Goal: Information Seeking & Learning: Learn about a topic

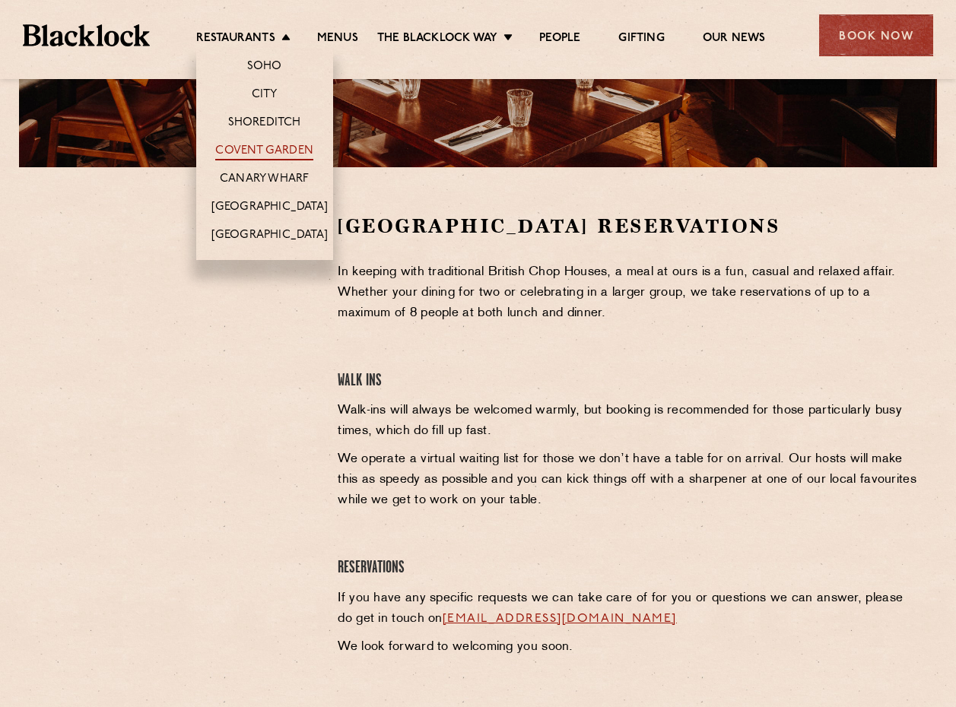
click at [272, 148] on link "Covent Garden" at bounding box center [264, 152] width 98 height 17
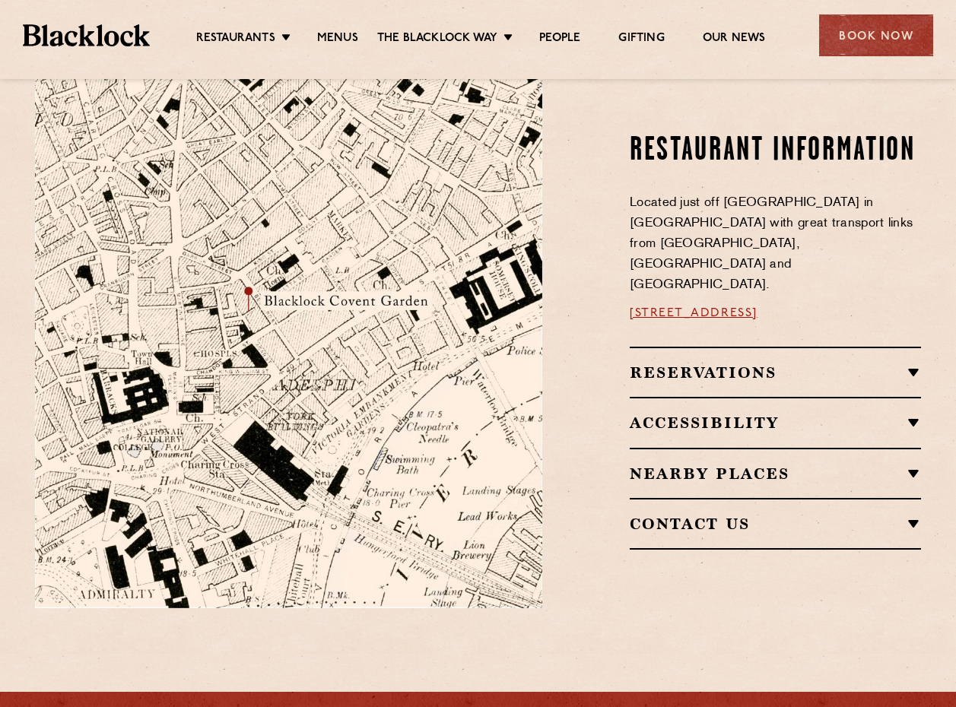
scroll to position [649, 0]
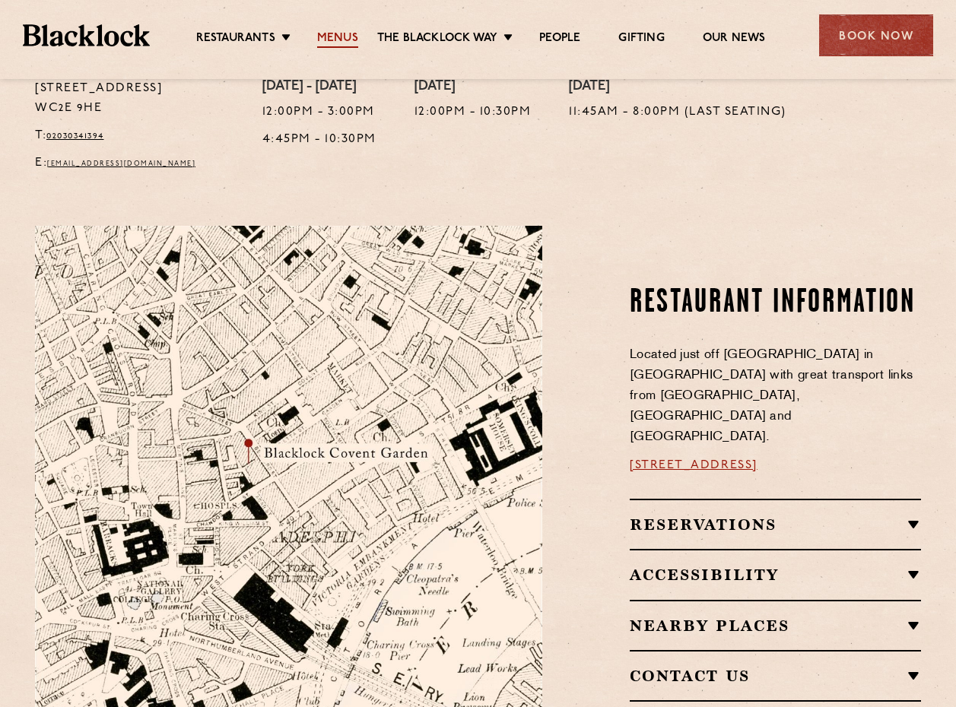
click at [338, 36] on link "Menus" at bounding box center [337, 39] width 41 height 17
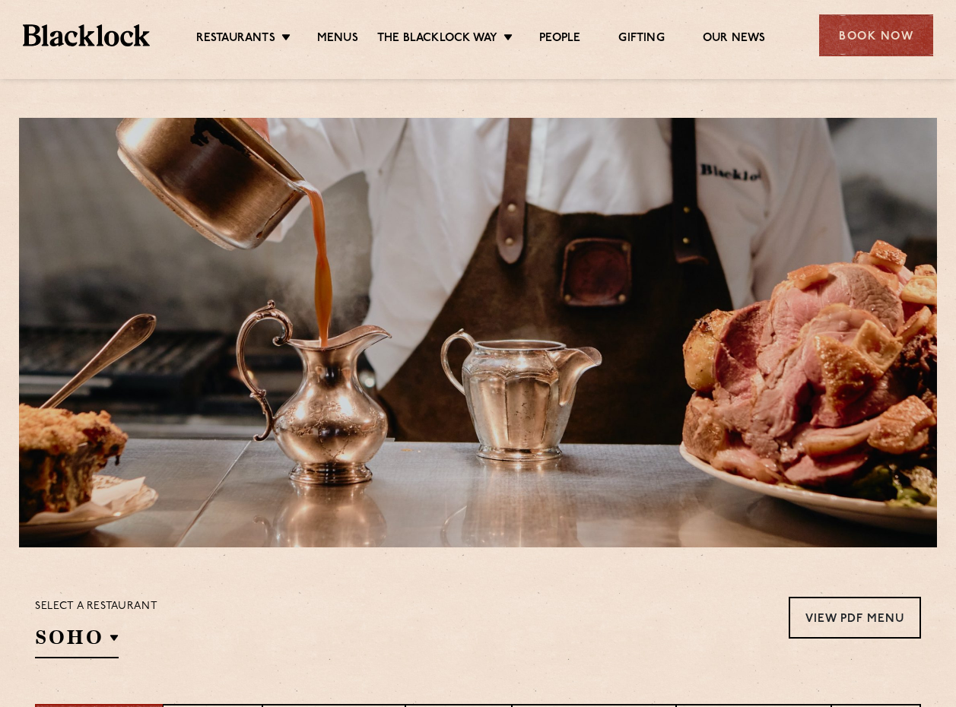
scroll to position [380, 0]
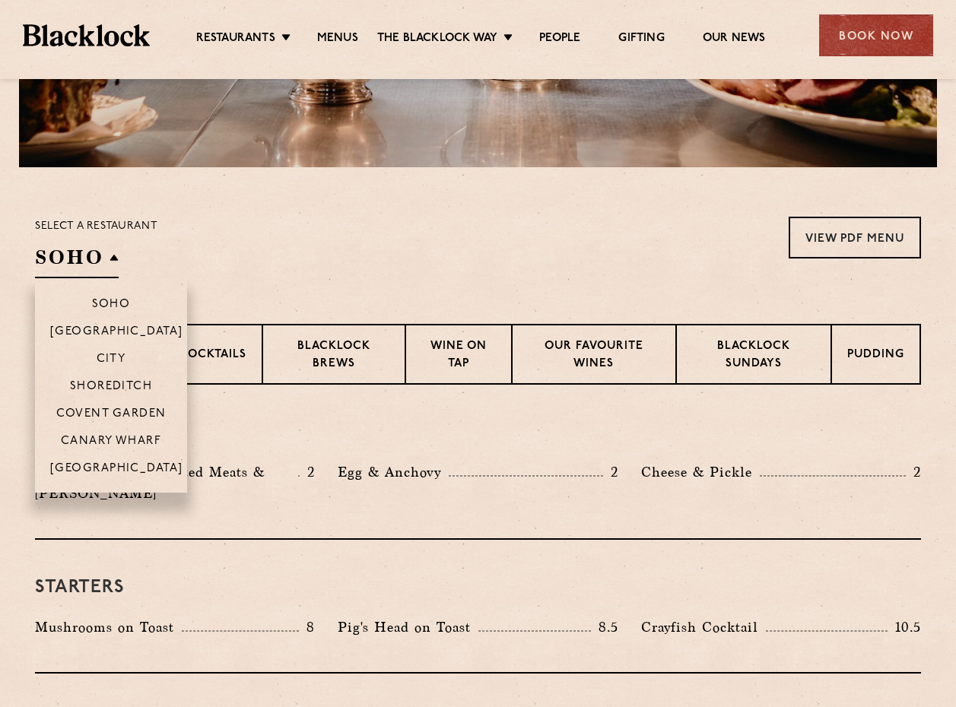
click at [117, 260] on h2 "SOHO" at bounding box center [77, 261] width 84 height 34
click at [122, 415] on p "Covent Garden" at bounding box center [111, 415] width 110 height 15
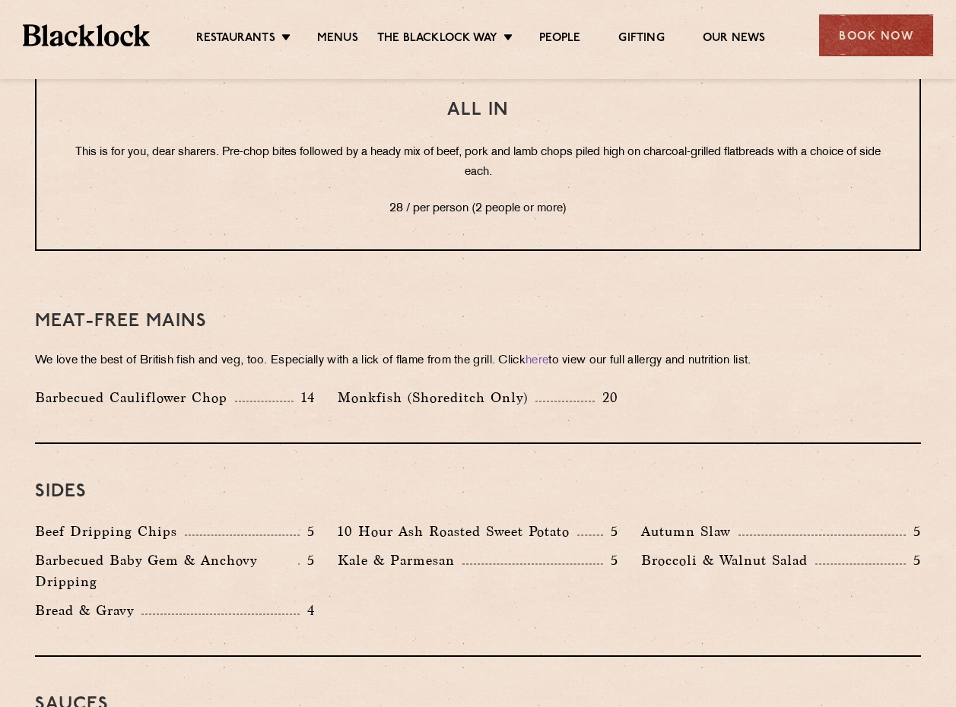
scroll to position [2129, 0]
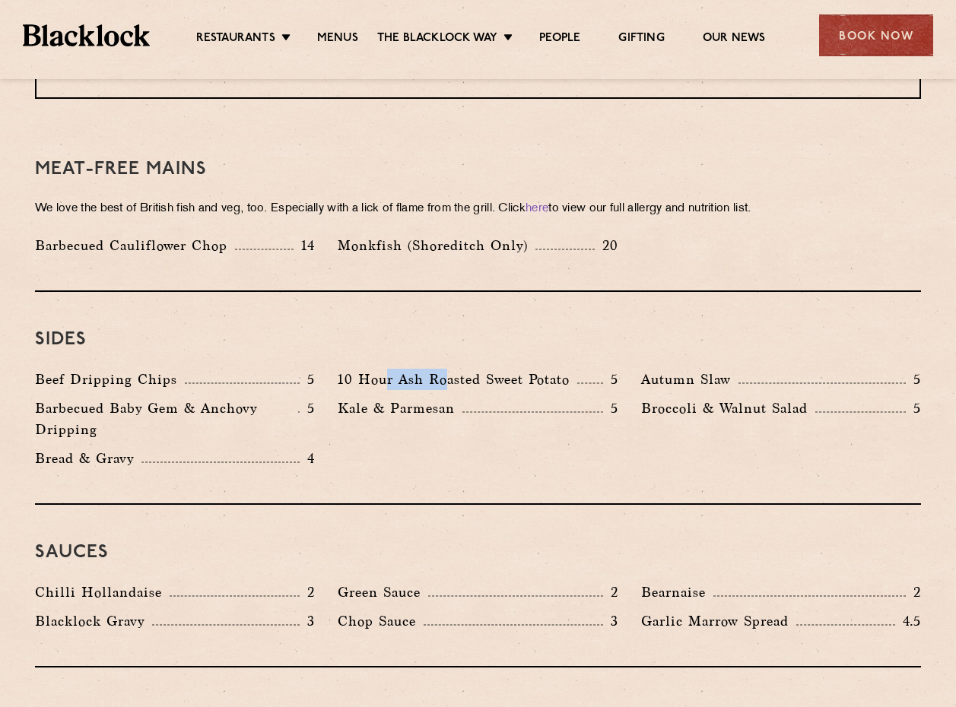
drag, startPoint x: 402, startPoint y: 351, endPoint x: 513, endPoint y: 367, distance: 112.3
click at [463, 369] on p "10 Hour Ash Roasted Sweet Potato" at bounding box center [458, 379] width 240 height 21
click at [513, 369] on p "10 Hour Ash Roasted Sweet Potato" at bounding box center [458, 379] width 240 height 21
drag, startPoint x: 462, startPoint y: 358, endPoint x: 550, endPoint y: 354, distance: 87.6
click at [523, 369] on p "10 Hour Ash Roasted Sweet Potato" at bounding box center [458, 379] width 240 height 21
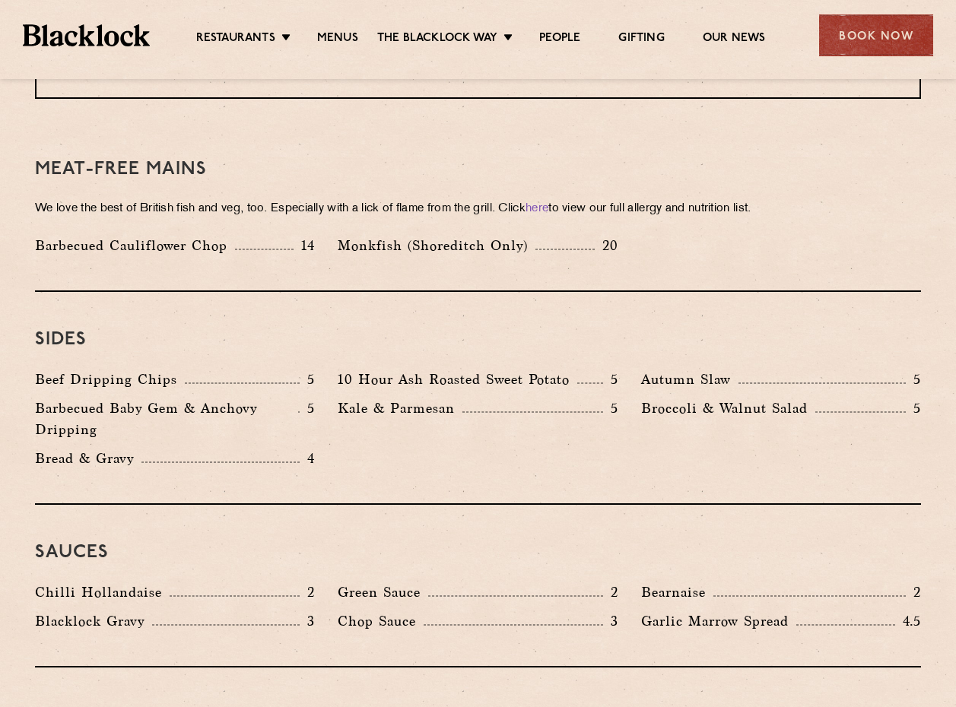
click at [565, 369] on p "10 Hour Ash Roasted Sweet Potato" at bounding box center [458, 379] width 240 height 21
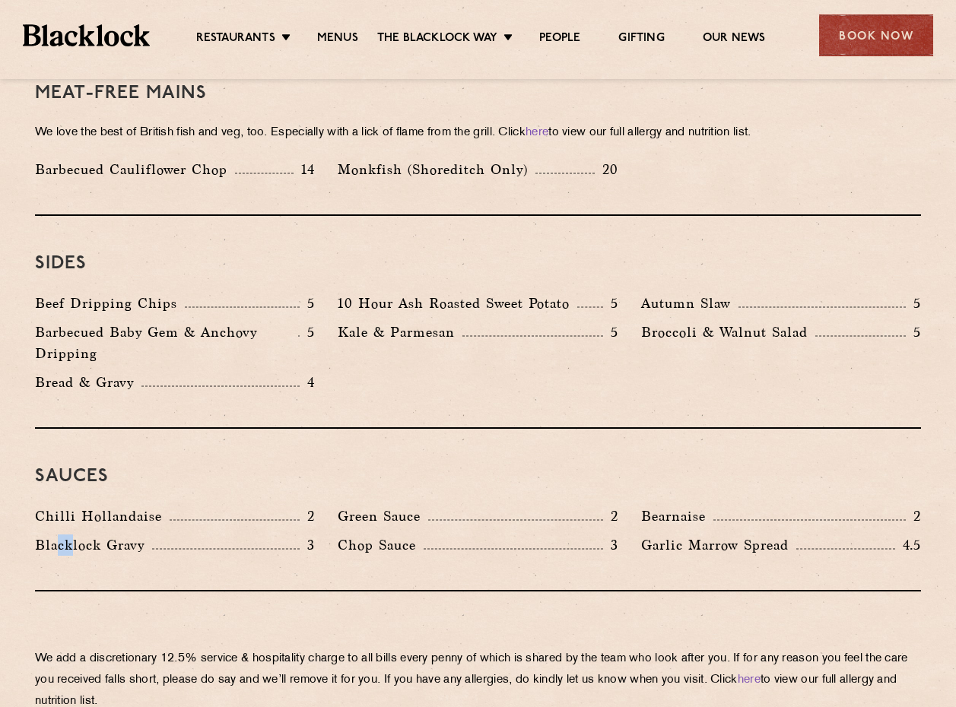
drag, startPoint x: 56, startPoint y: 529, endPoint x: 79, endPoint y: 525, distance: 23.8
click at [76, 535] on p "Blacklock Gravy" at bounding box center [93, 545] width 117 height 21
click at [100, 535] on p "Blacklock Gravy" at bounding box center [93, 545] width 117 height 21
drag, startPoint x: 70, startPoint y: 494, endPoint x: 114, endPoint y: 494, distance: 44.1
click at [114, 506] on p "Chilli Hollandaise" at bounding box center [102, 516] width 135 height 21
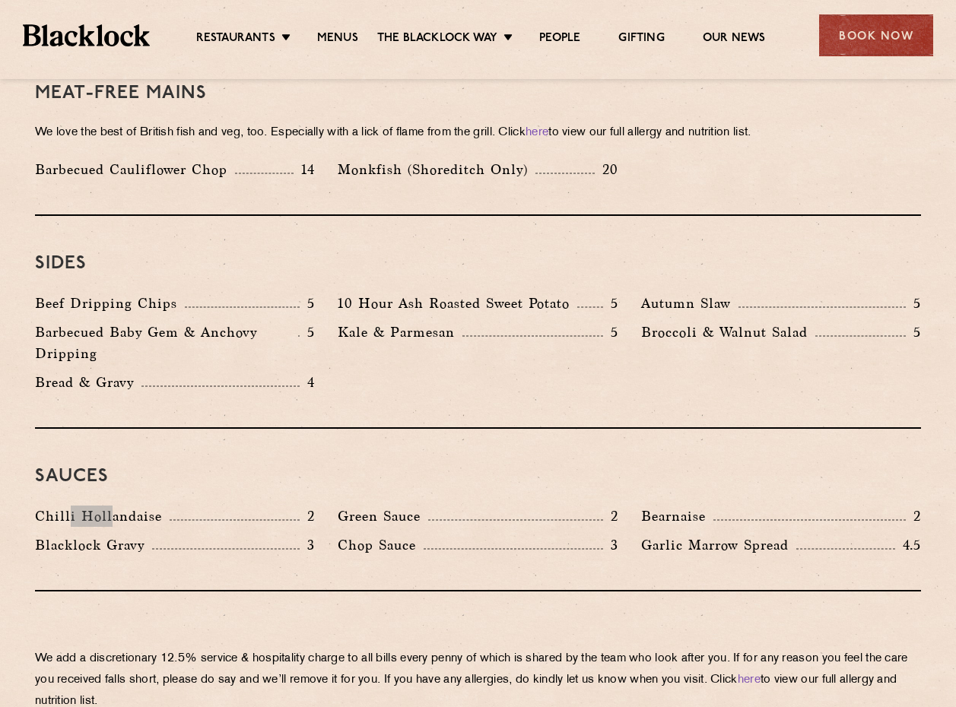
scroll to position [2434, 0]
